Goal: Task Accomplishment & Management: Use online tool/utility

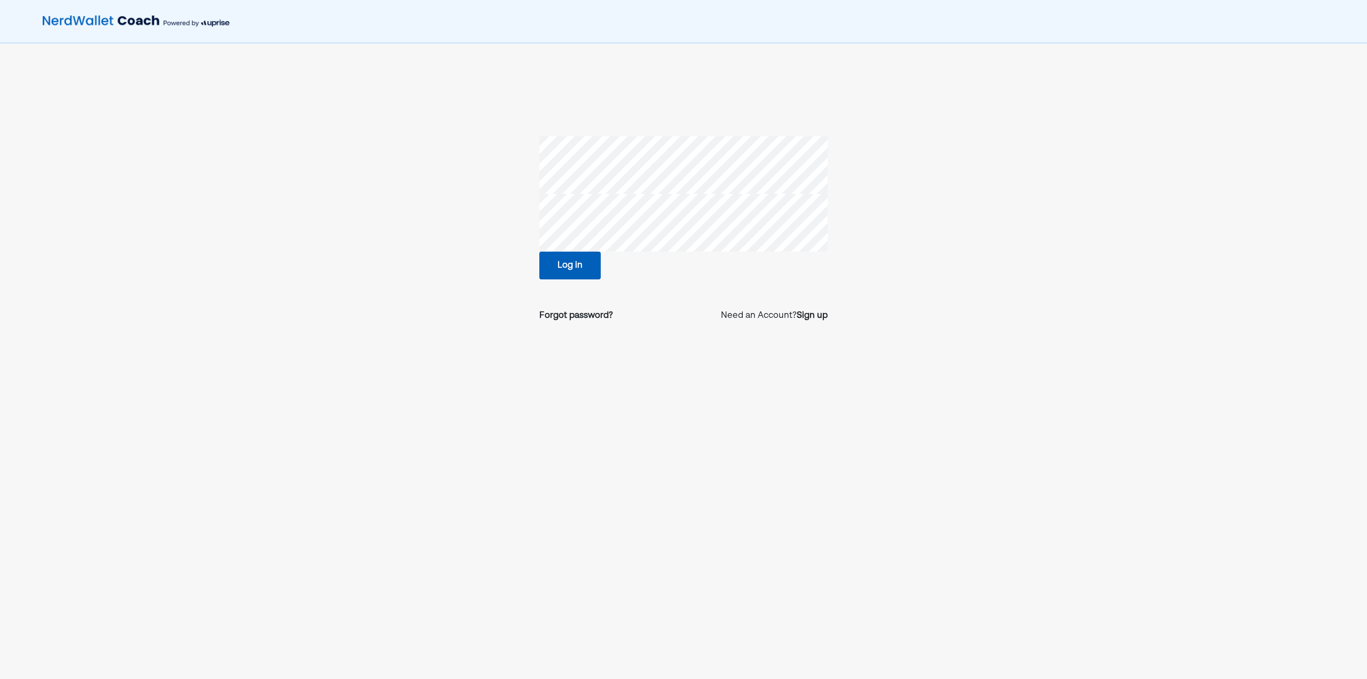
click at [568, 265] on button "Log in" at bounding box center [569, 265] width 61 height 28
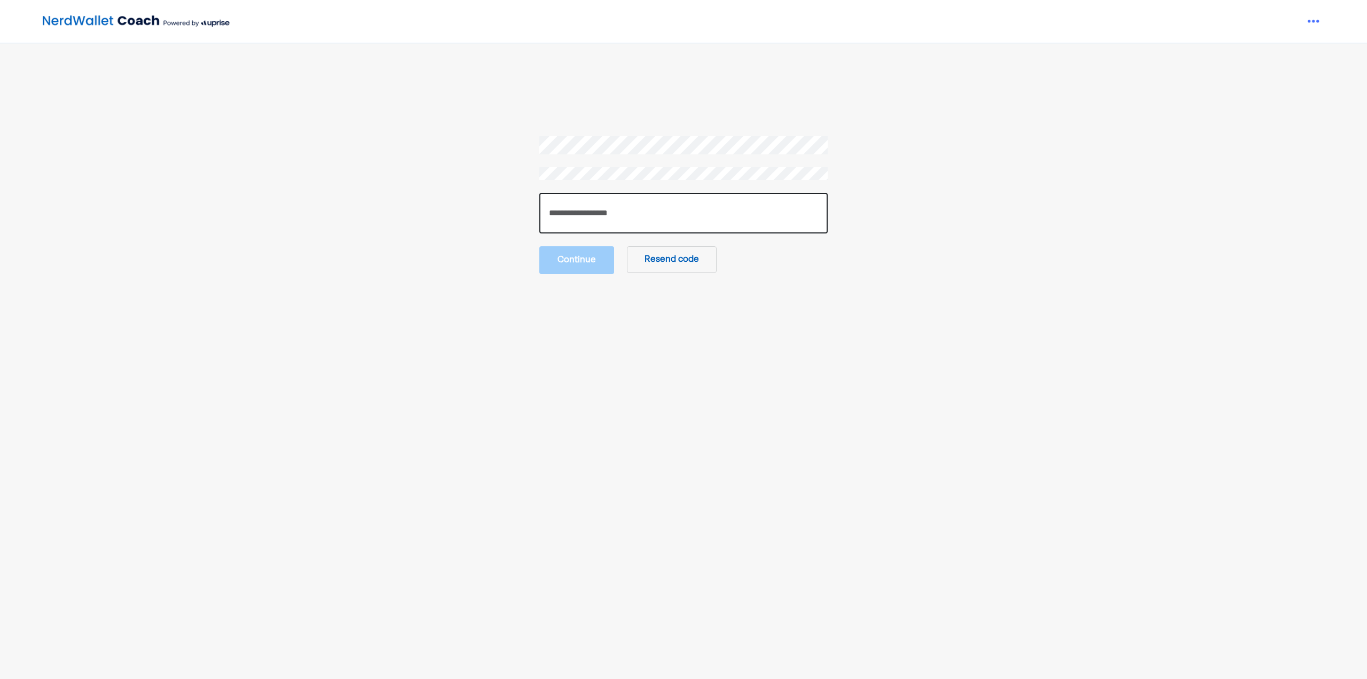
click at [633, 215] on input "number" at bounding box center [683, 213] width 288 height 41
paste input "******"
type input "******"
click at [595, 265] on button "Continue" at bounding box center [576, 259] width 75 height 28
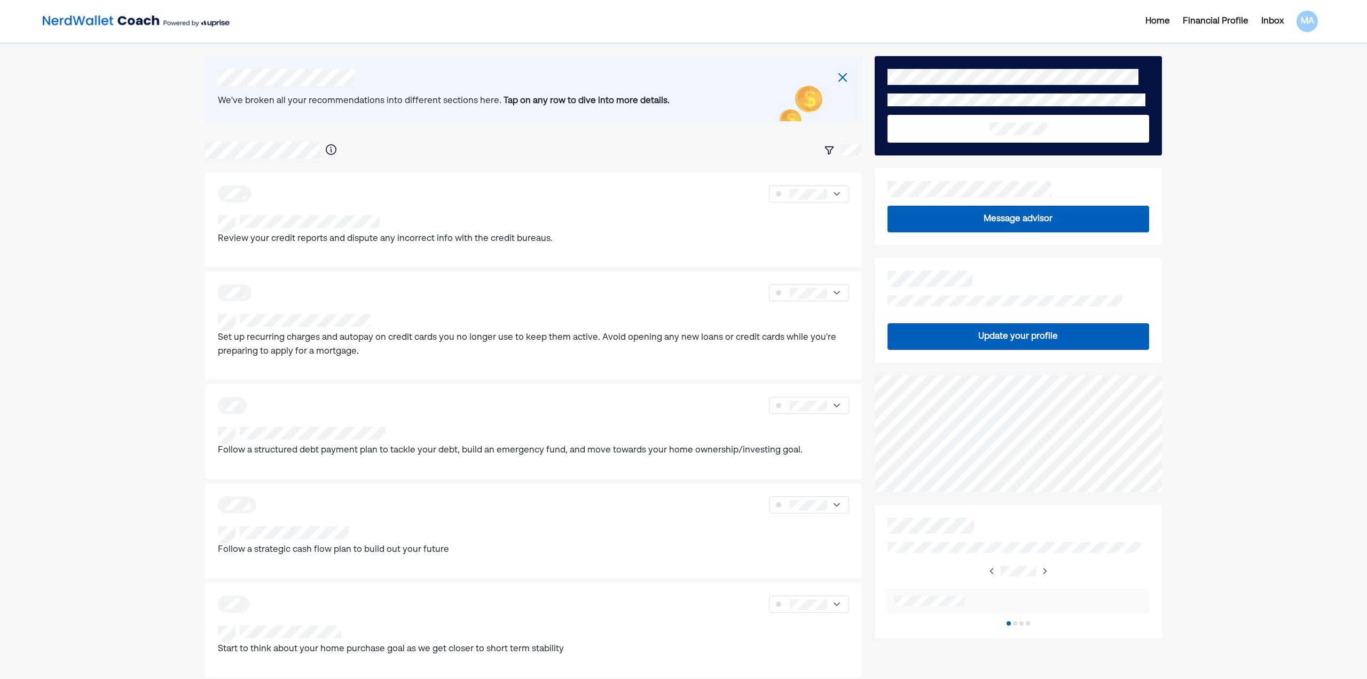
click at [1197, 21] on div "Financial Profile" at bounding box center [1216, 21] width 66 height 13
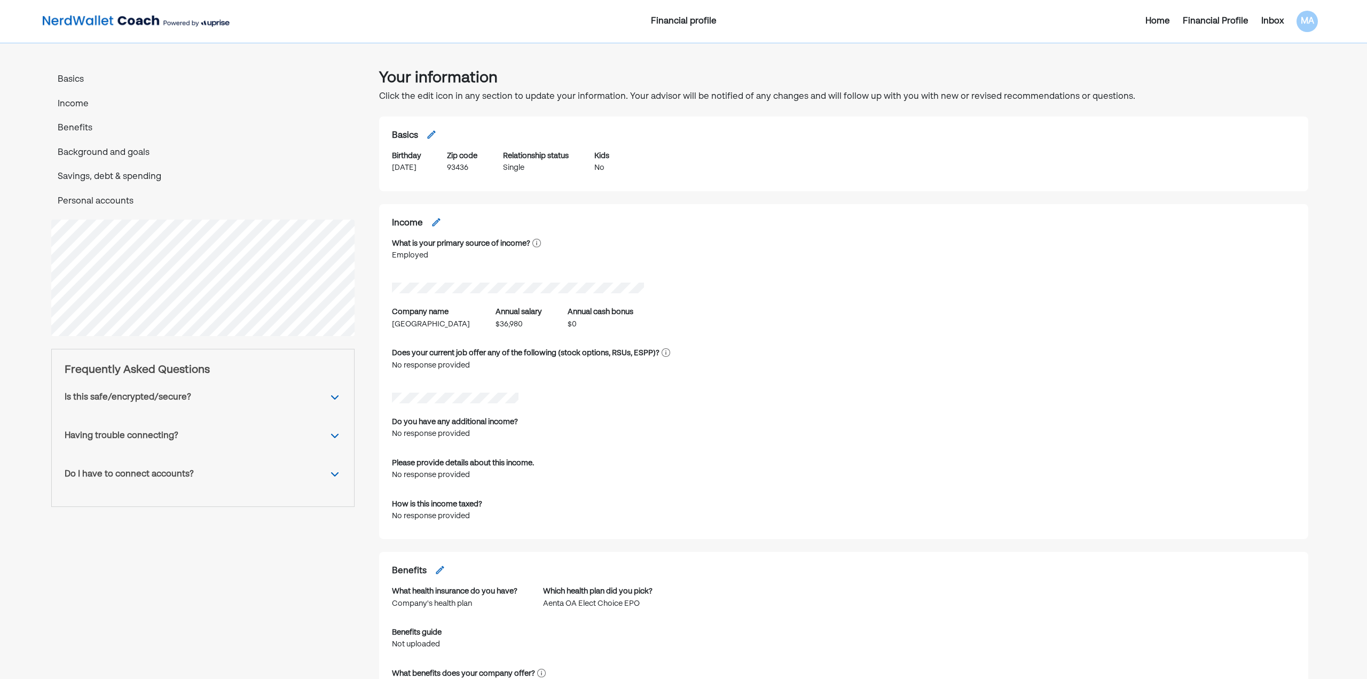
click at [1155, 22] on div "Home" at bounding box center [1157, 21] width 25 height 13
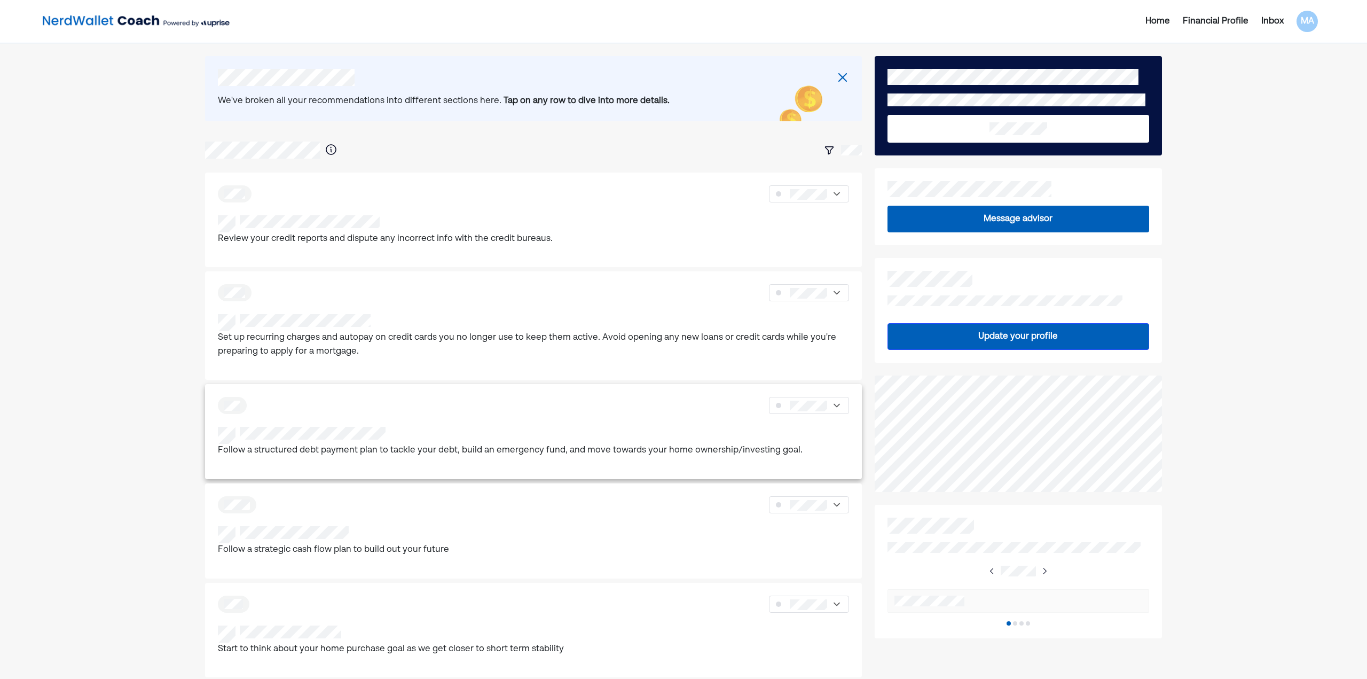
click at [443, 443] on div at bounding box center [510, 435] width 585 height 17
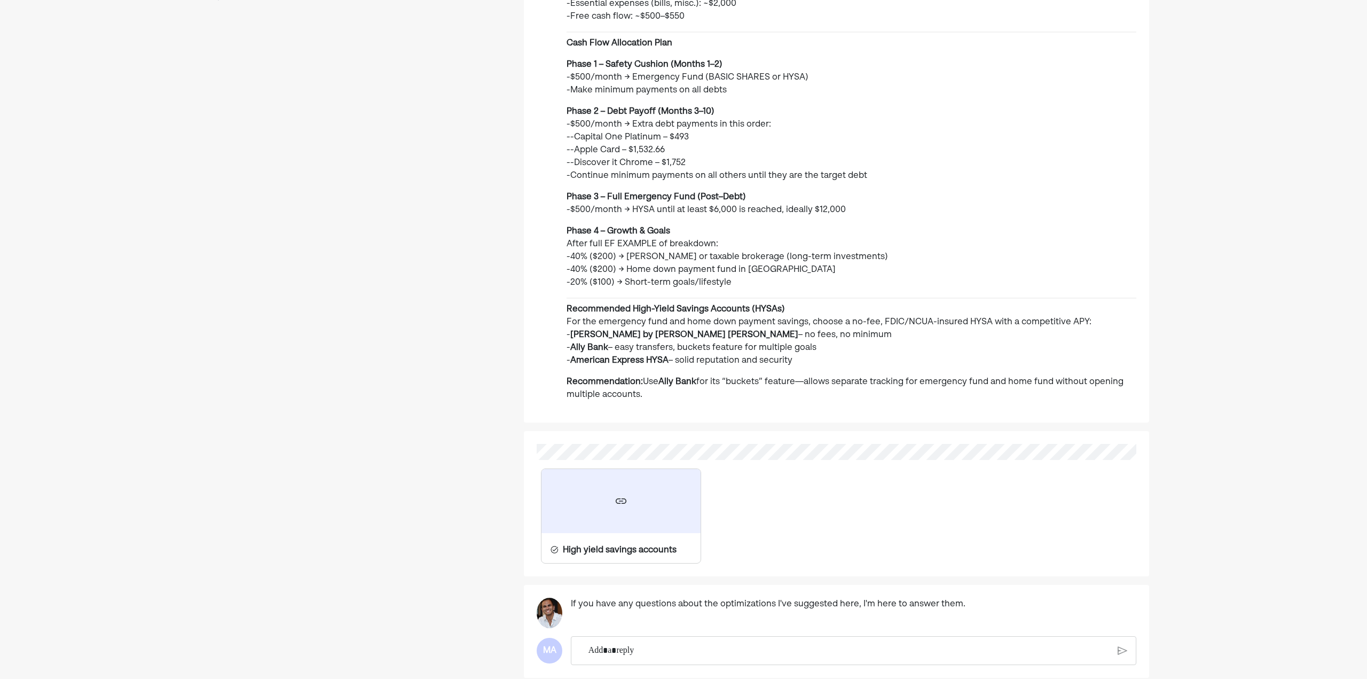
scroll to position [314, 0]
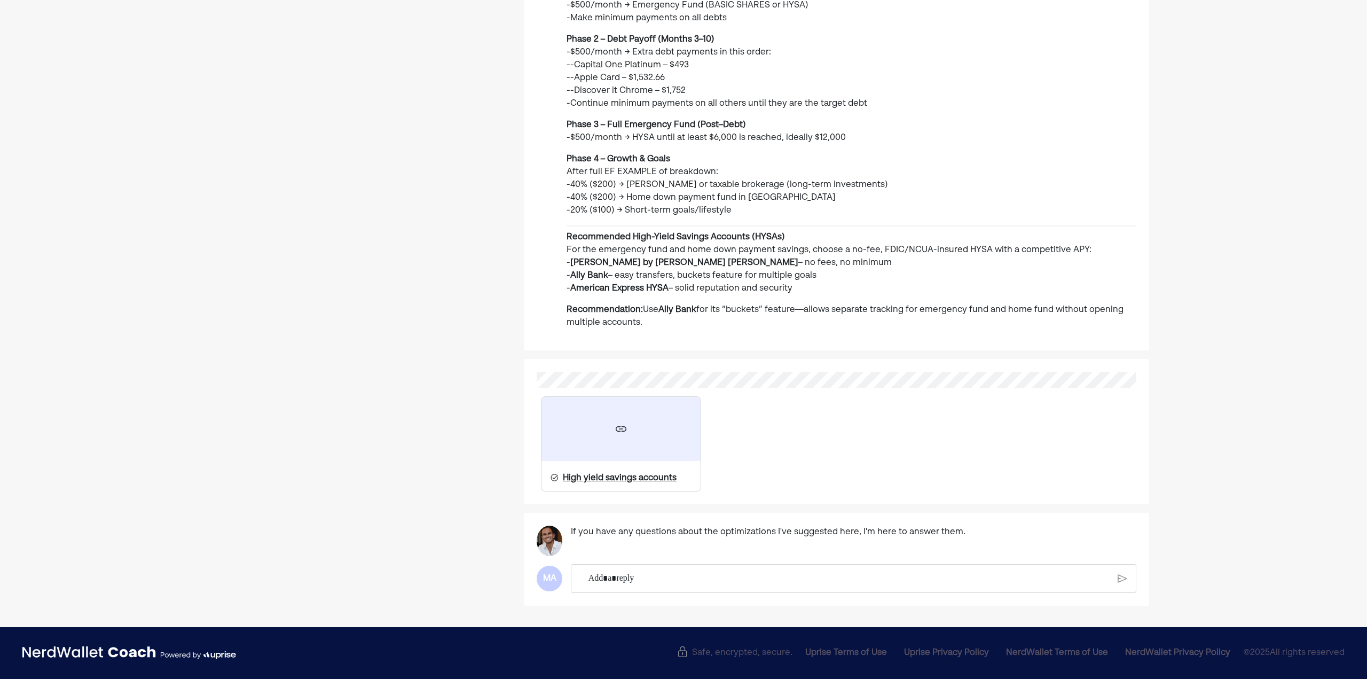
click at [617, 477] on div "High yield savings accounts" at bounding box center [620, 477] width 114 height 13
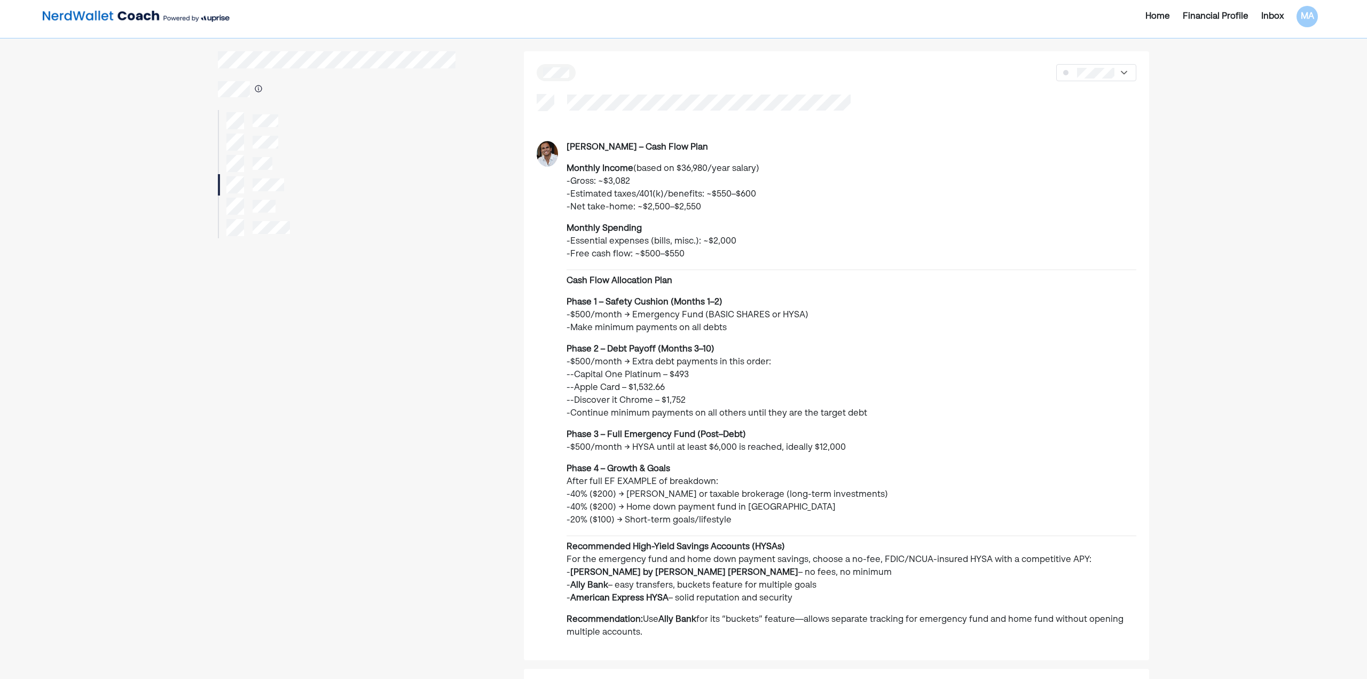
scroll to position [0, 0]
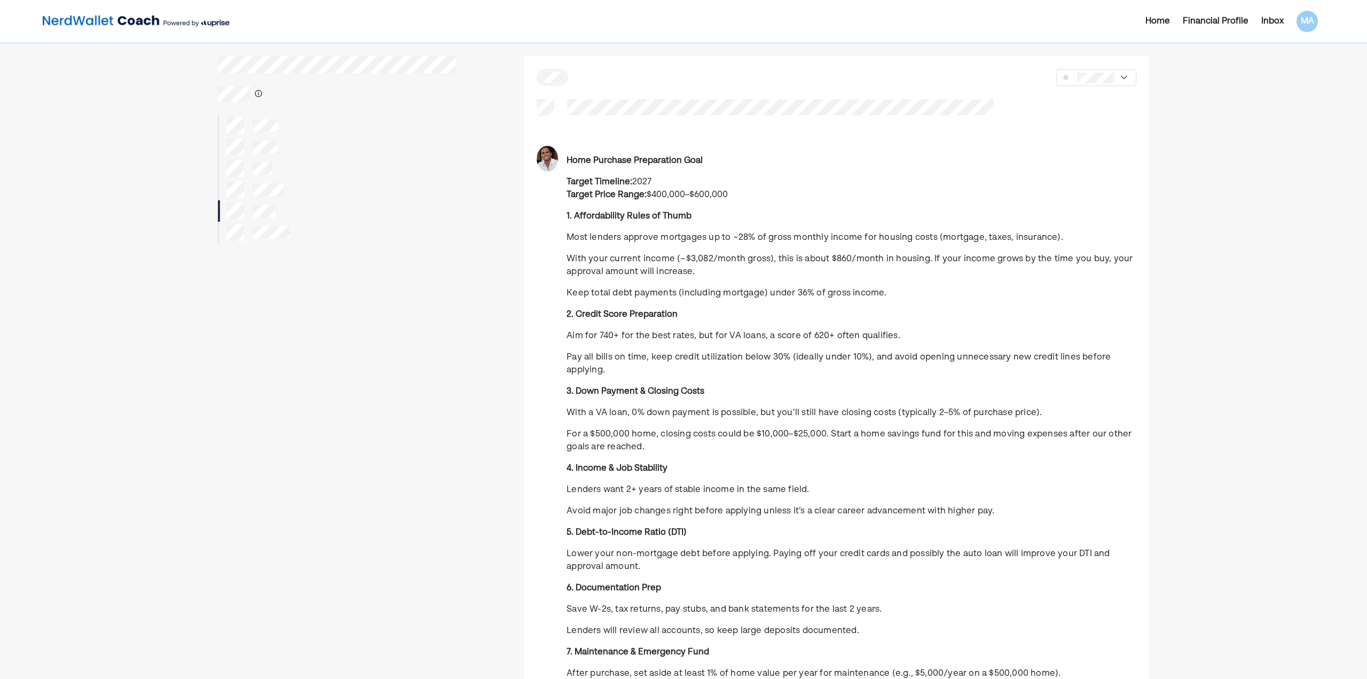
click at [278, 127] on div at bounding box center [337, 125] width 238 height 21
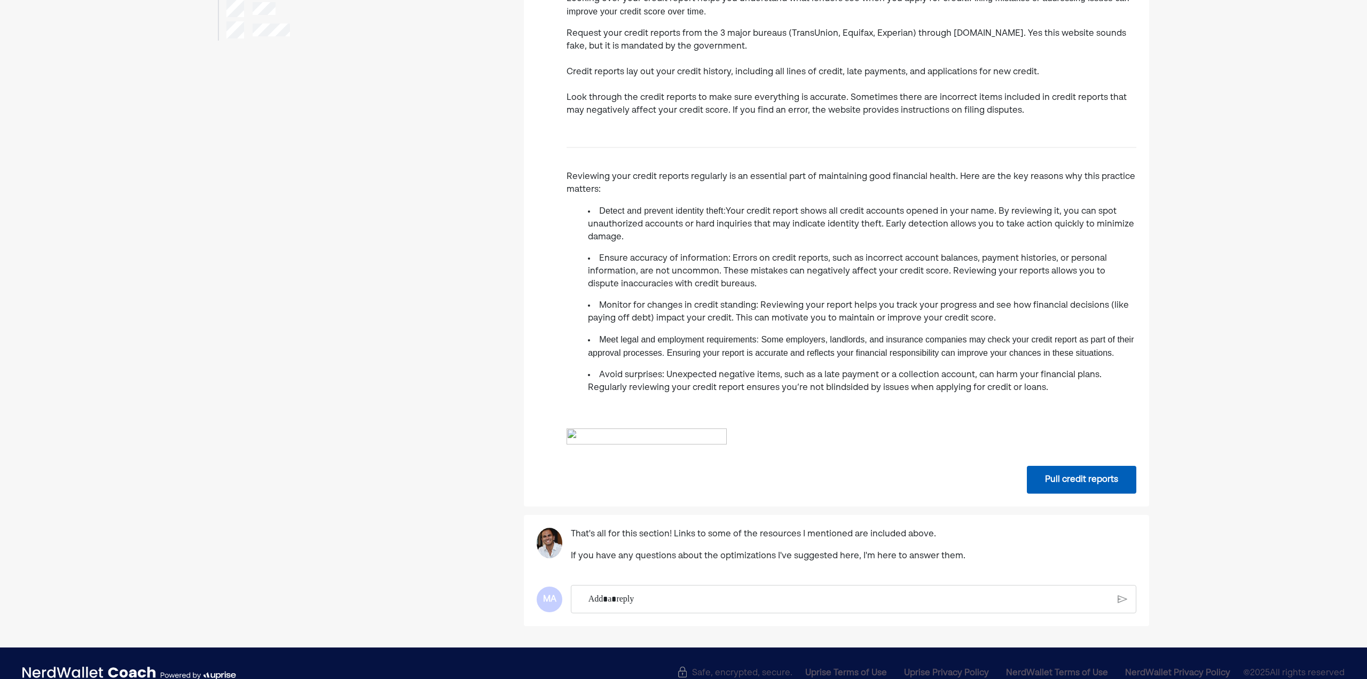
scroll to position [300, 0]
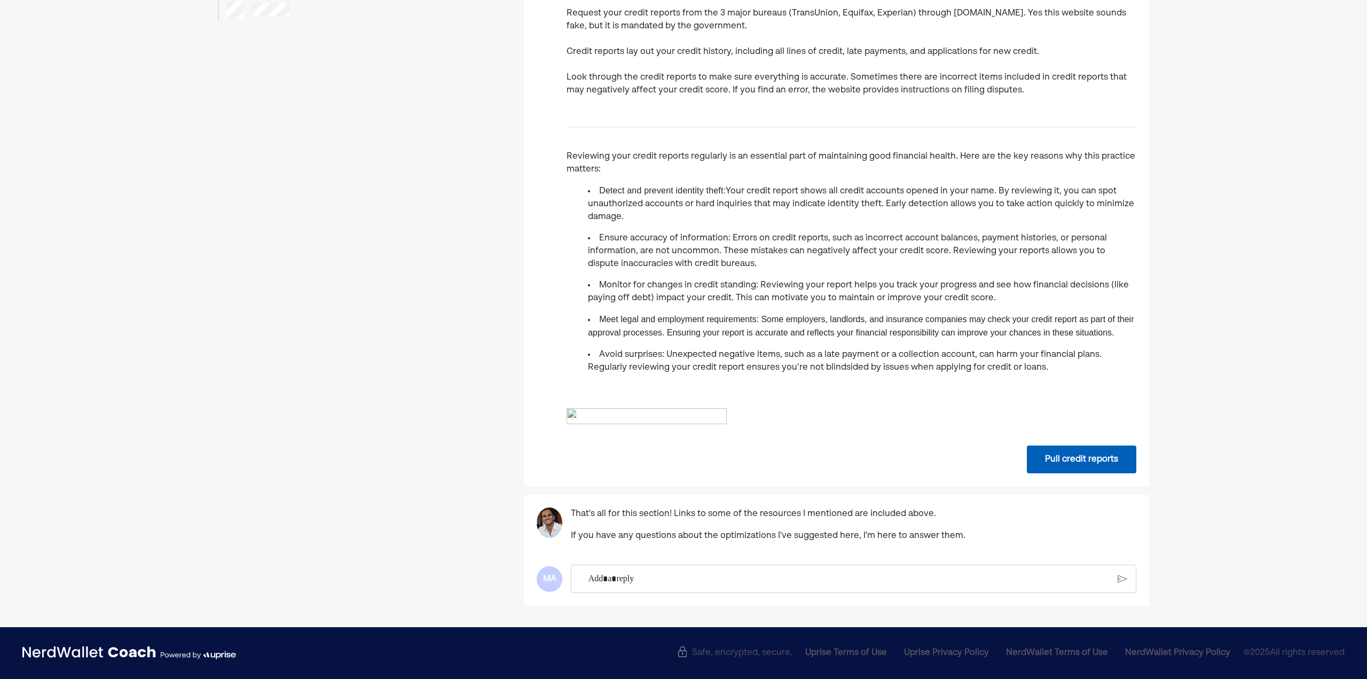
click at [1050, 450] on button "Pull credit reports" at bounding box center [1081, 459] width 109 height 28
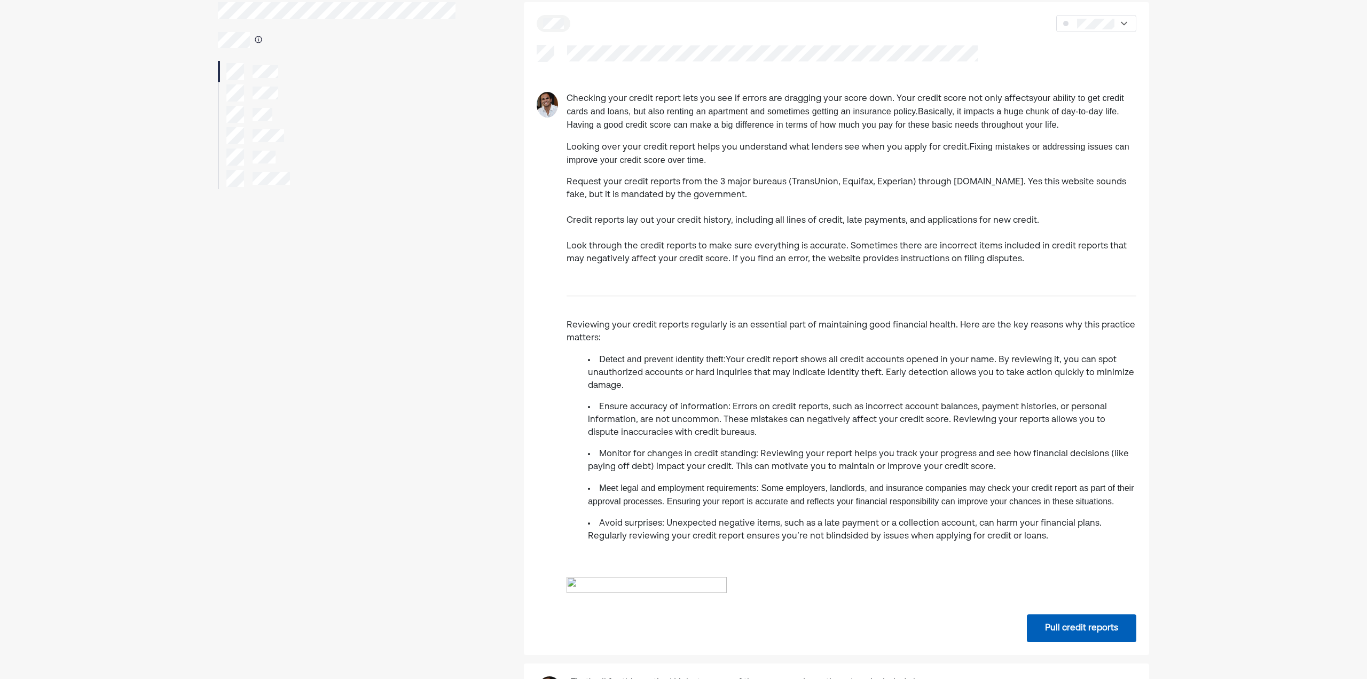
scroll to position [0, 0]
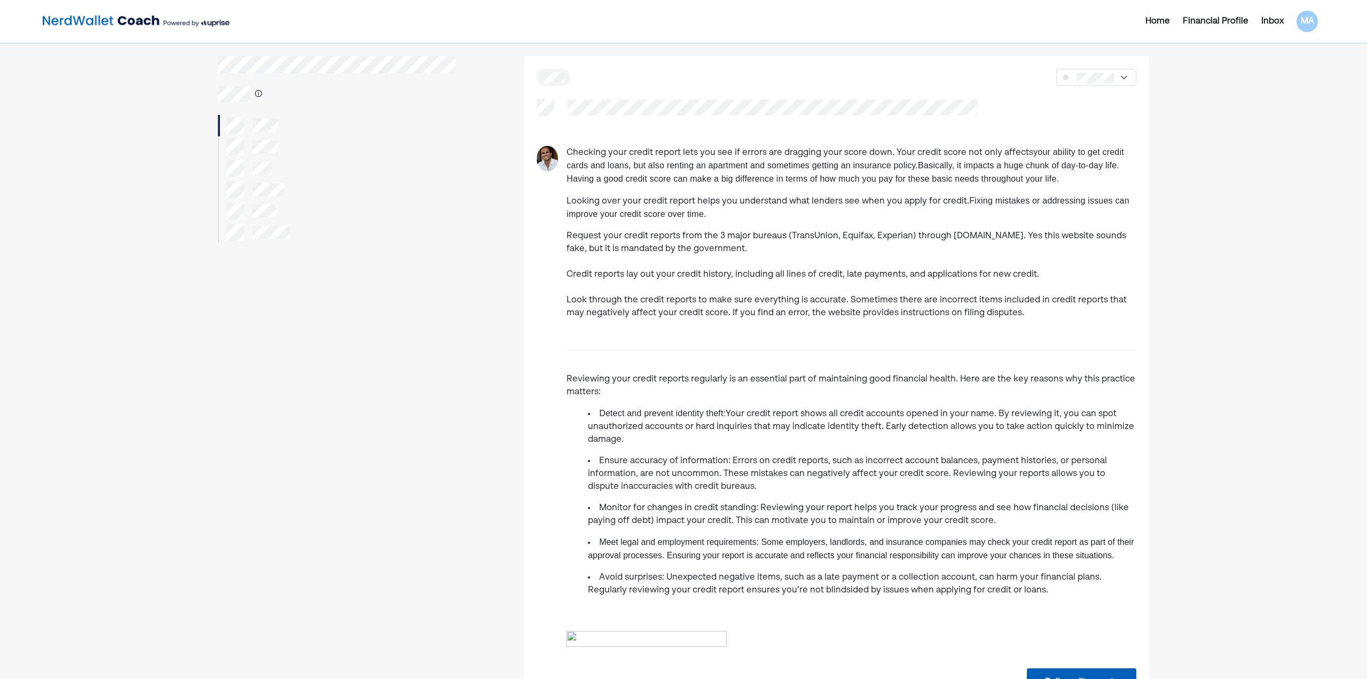
click at [288, 148] on div at bounding box center [337, 146] width 238 height 21
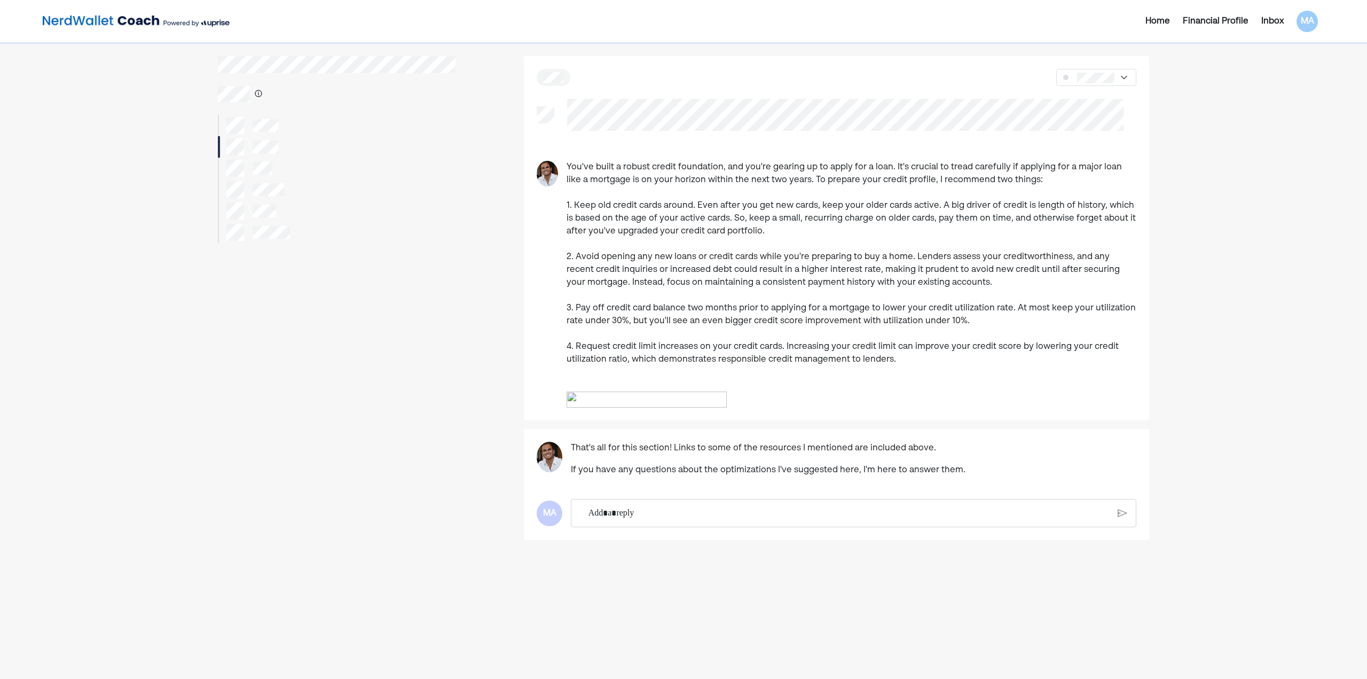
click at [277, 170] on div at bounding box center [337, 168] width 238 height 21
